Goal: Task Accomplishment & Management: Use online tool/utility

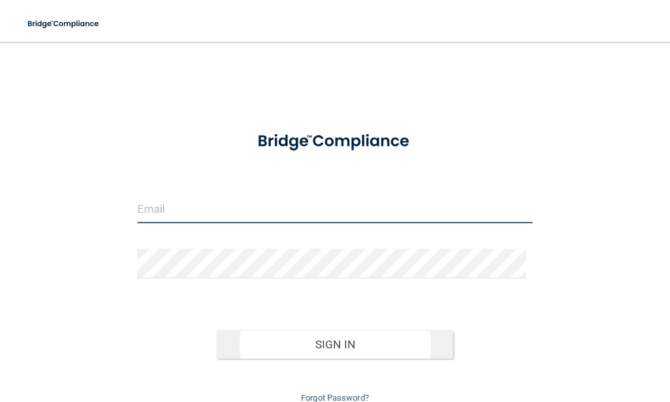
type input "[EMAIL_ADDRESS][DOMAIN_NAME]"
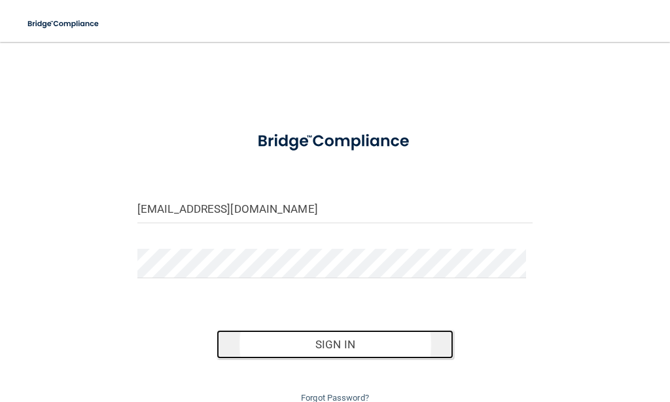
click at [333, 335] on button "Sign In" at bounding box center [335, 344] width 237 height 29
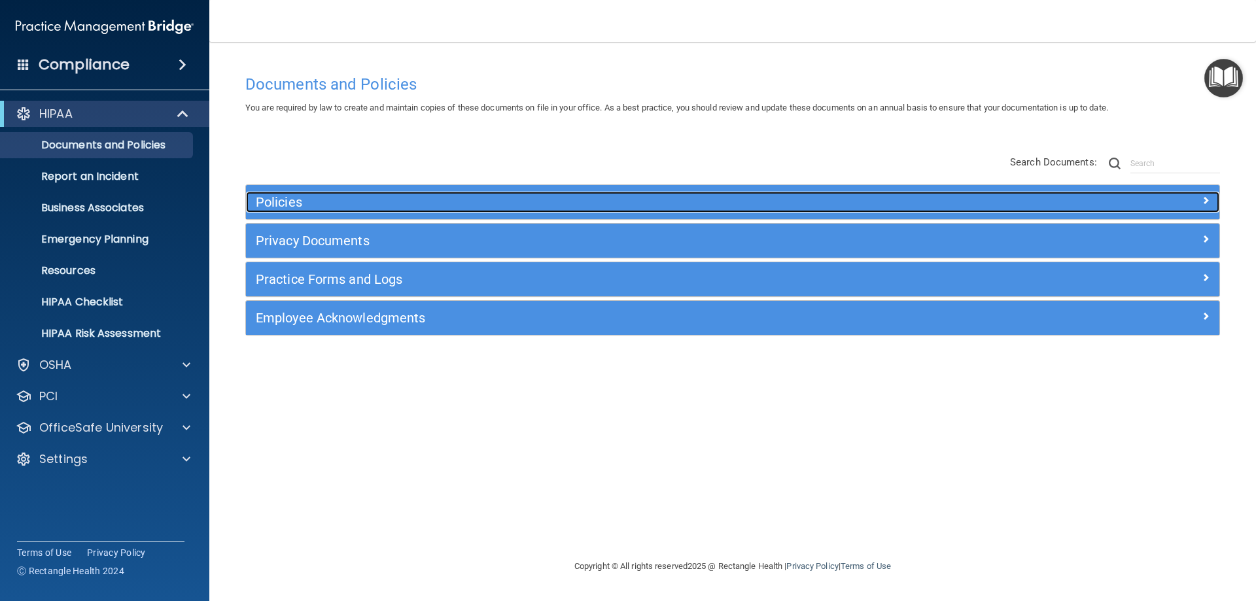
click at [287, 203] on h5 "Policies" at bounding box center [611, 202] width 710 height 14
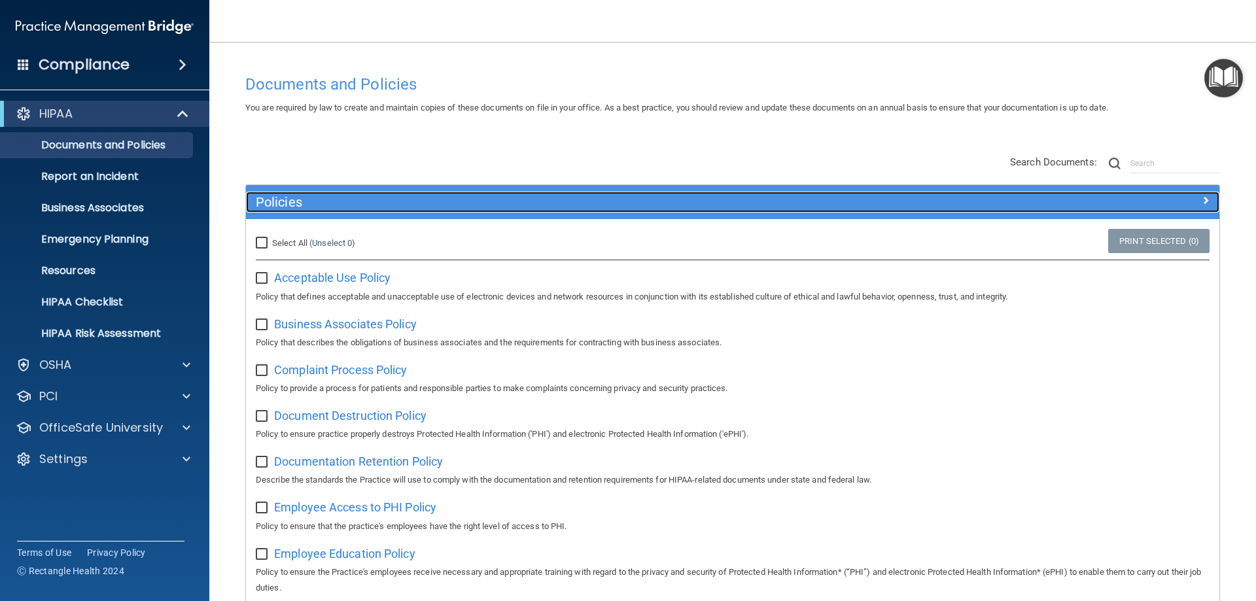
click at [277, 209] on h5 "Policies" at bounding box center [611, 202] width 710 height 14
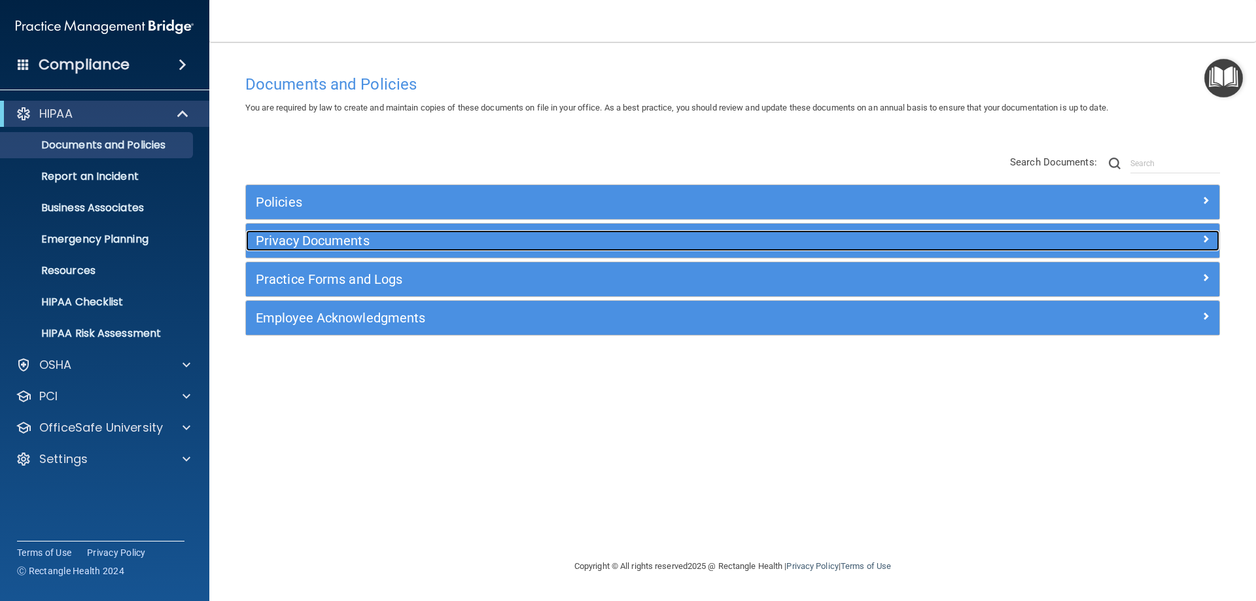
click at [285, 241] on h5 "Privacy Documents" at bounding box center [611, 241] width 710 height 14
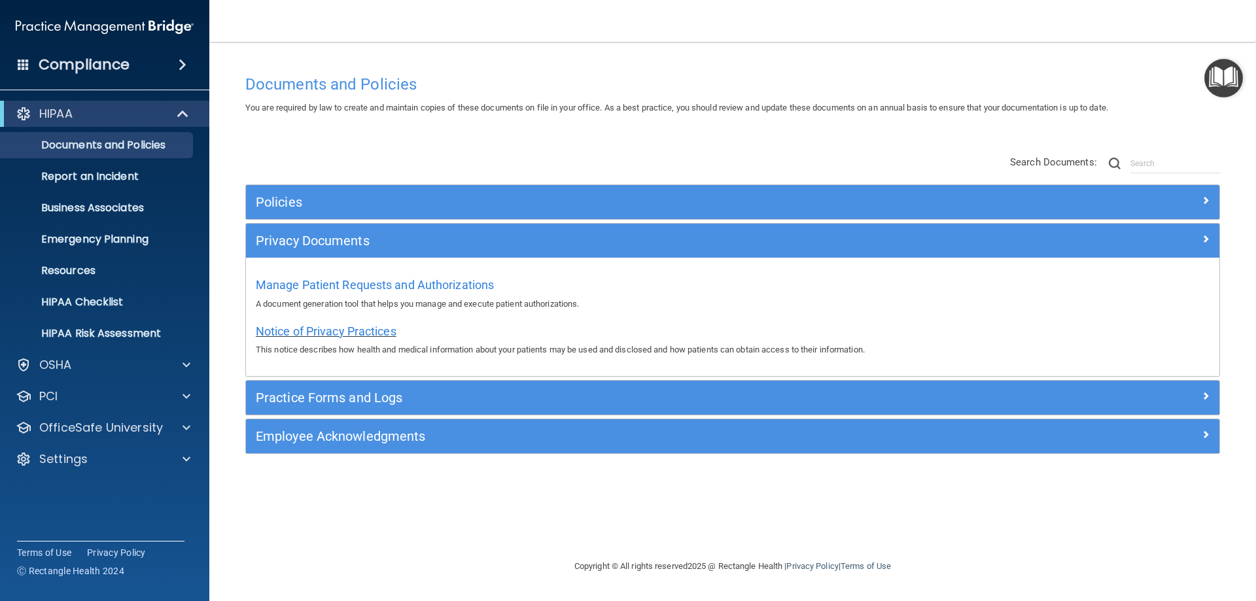
click at [299, 327] on span "Notice of Privacy Practices" at bounding box center [326, 331] width 141 height 14
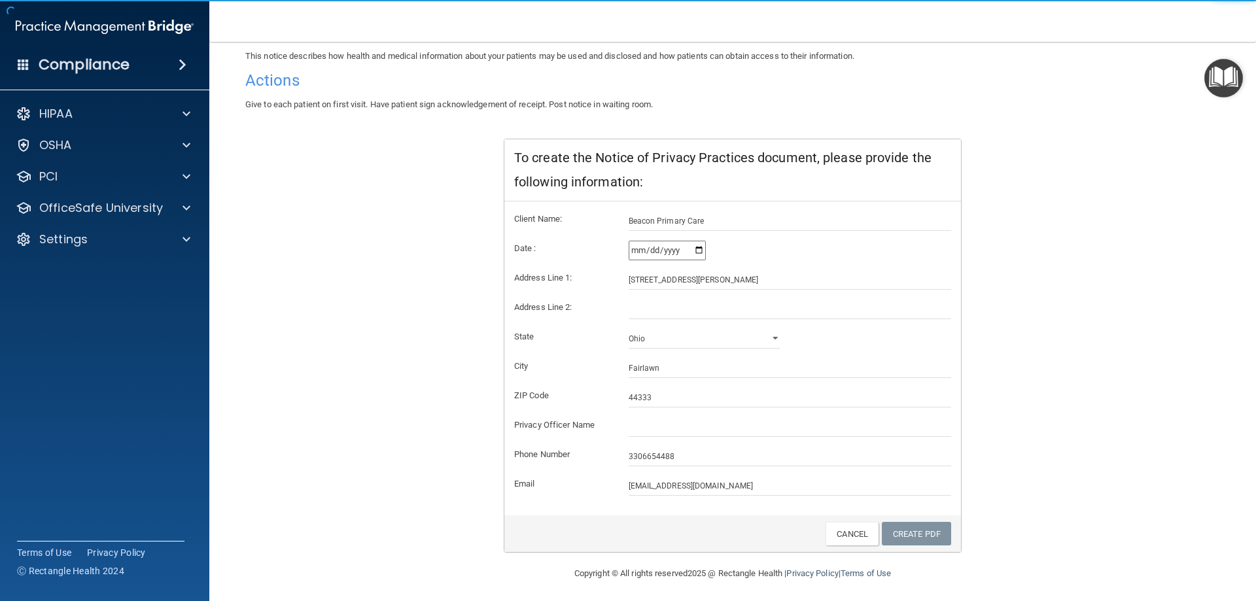
scroll to position [125, 0]
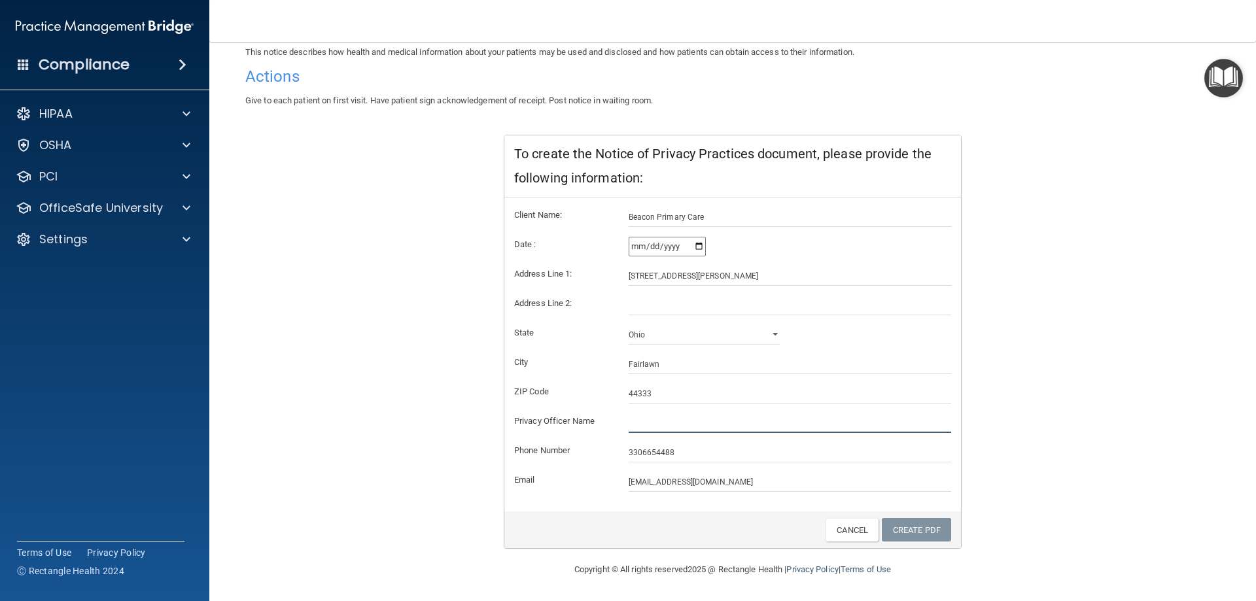
click at [646, 401] on input "text" at bounding box center [790, 423] width 323 height 20
type input "[PERSON_NAME], MD"
click at [669, 401] on link "Create PDF" at bounding box center [916, 530] width 69 height 24
